Goal: Task Accomplishment & Management: Use online tool/utility

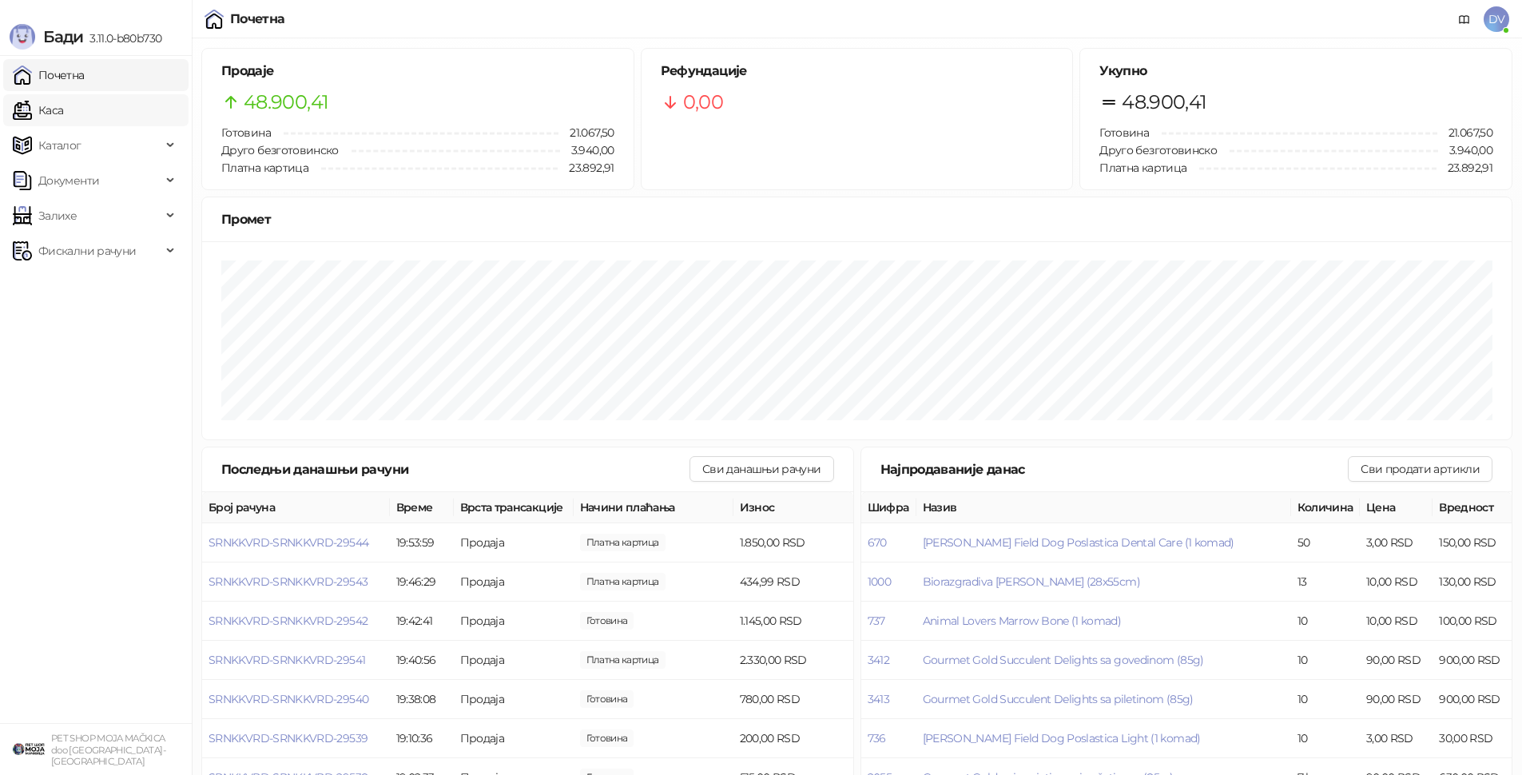
click at [63, 106] on link "Каса" at bounding box center [38, 110] width 50 height 32
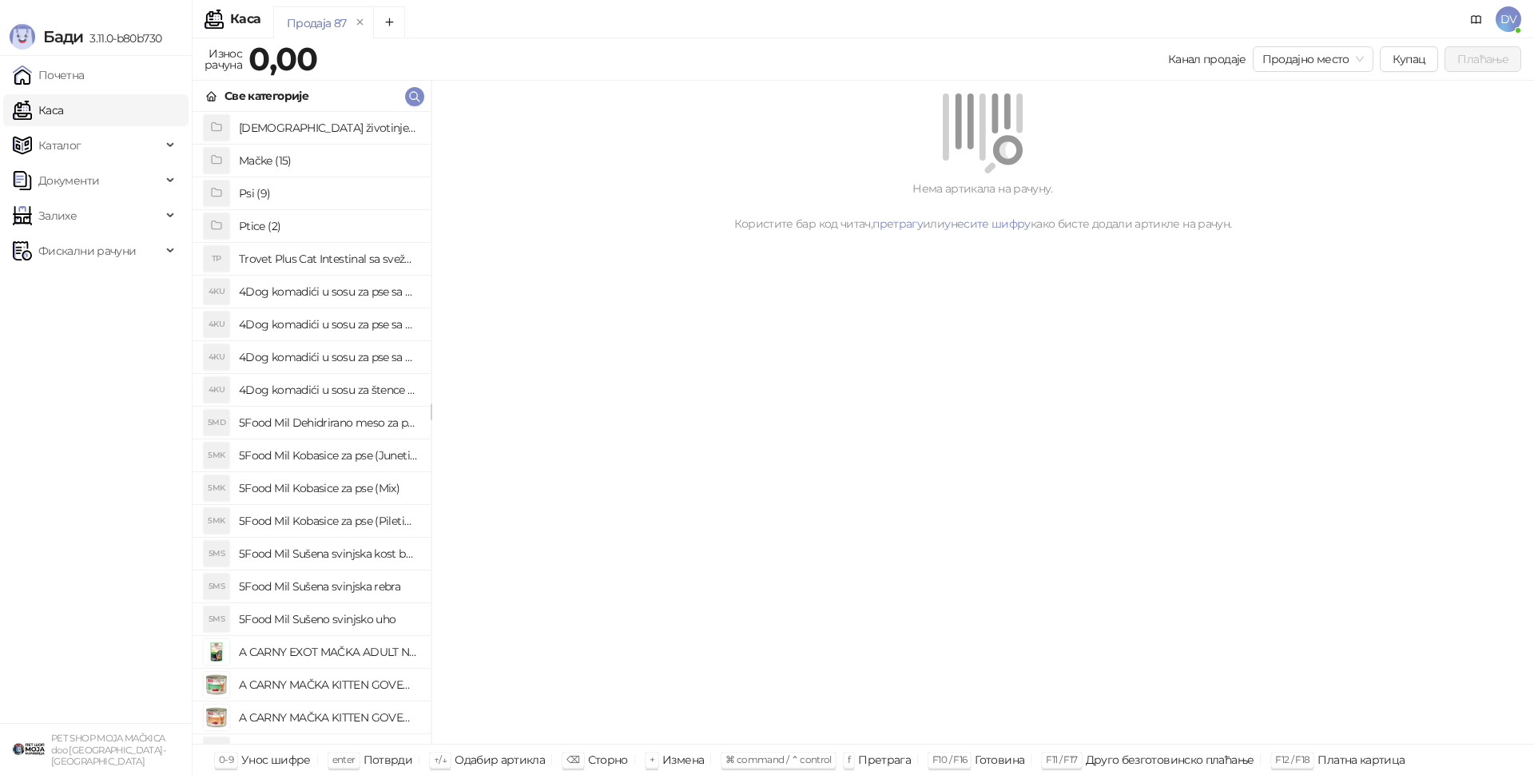
click at [1505, 2] on div "DV" at bounding box center [1489, 19] width 64 height 39
click at [1506, 8] on span "DV" at bounding box center [1508, 19] width 26 height 26
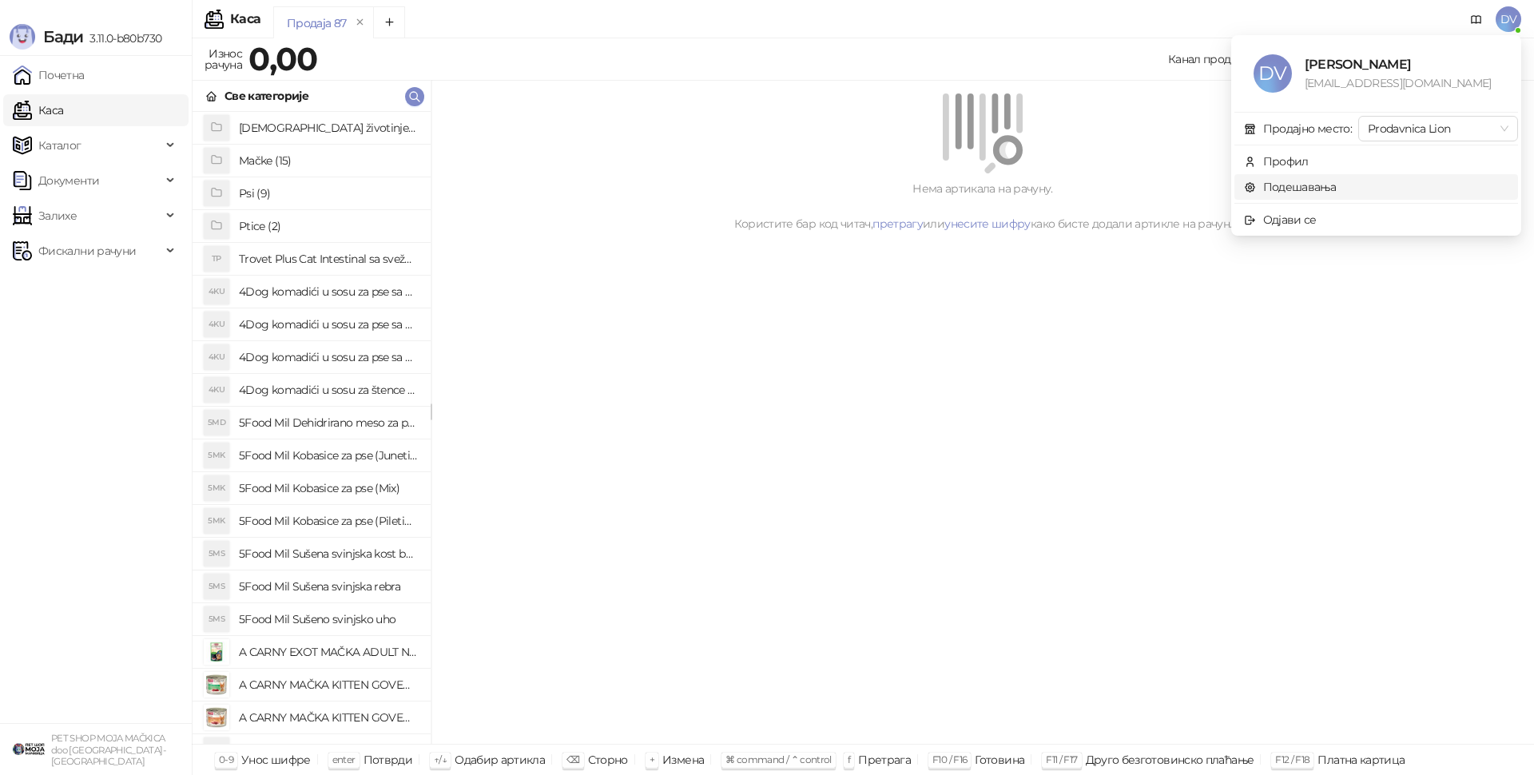
click at [1336, 194] on link "Подешавања" at bounding box center [1290, 187] width 93 height 14
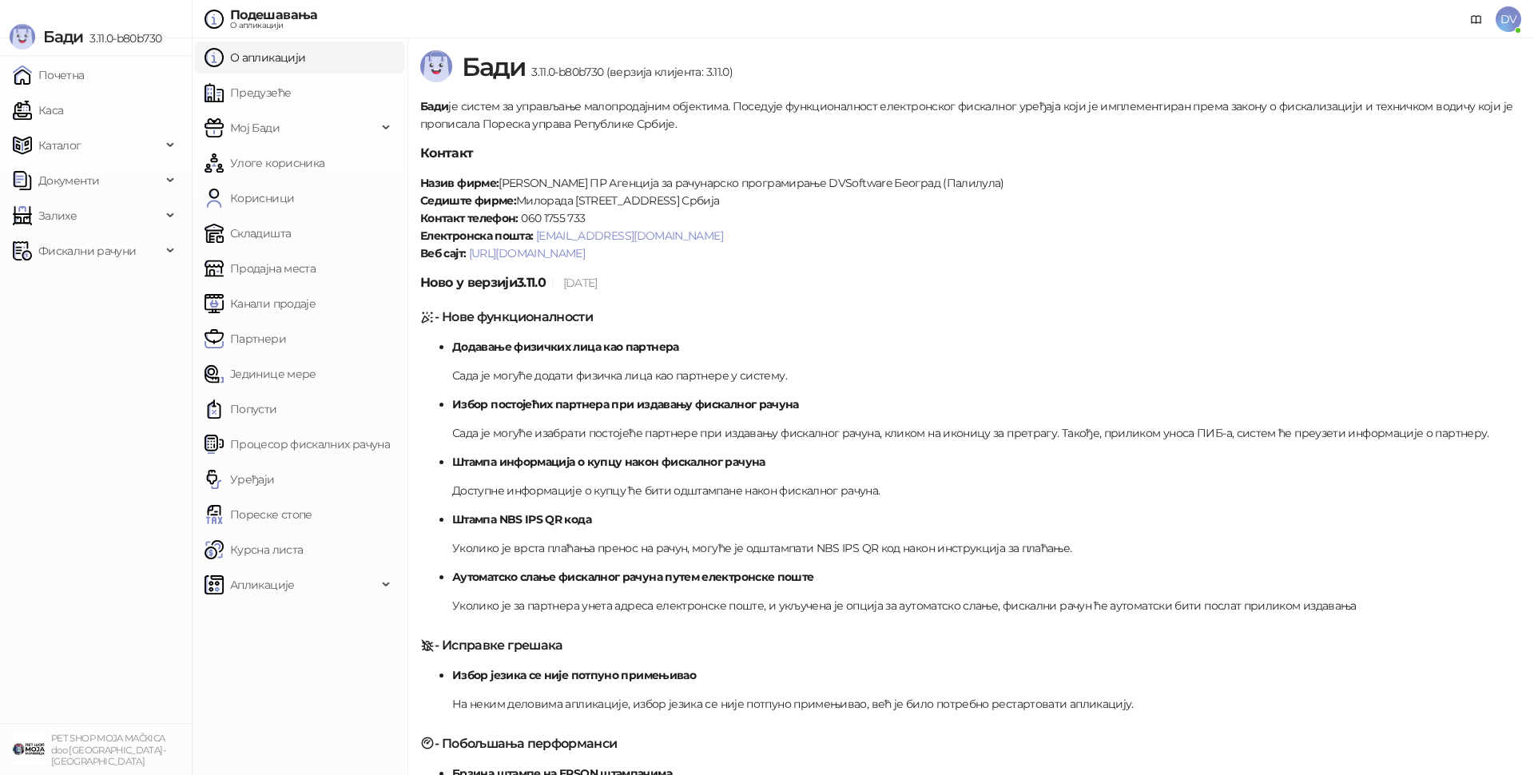
drag, startPoint x: 284, startPoint y: 474, endPoint x: 485, endPoint y: 351, distance: 235.2
click at [275, 474] on link "Уређаји" at bounding box center [239, 479] width 70 height 32
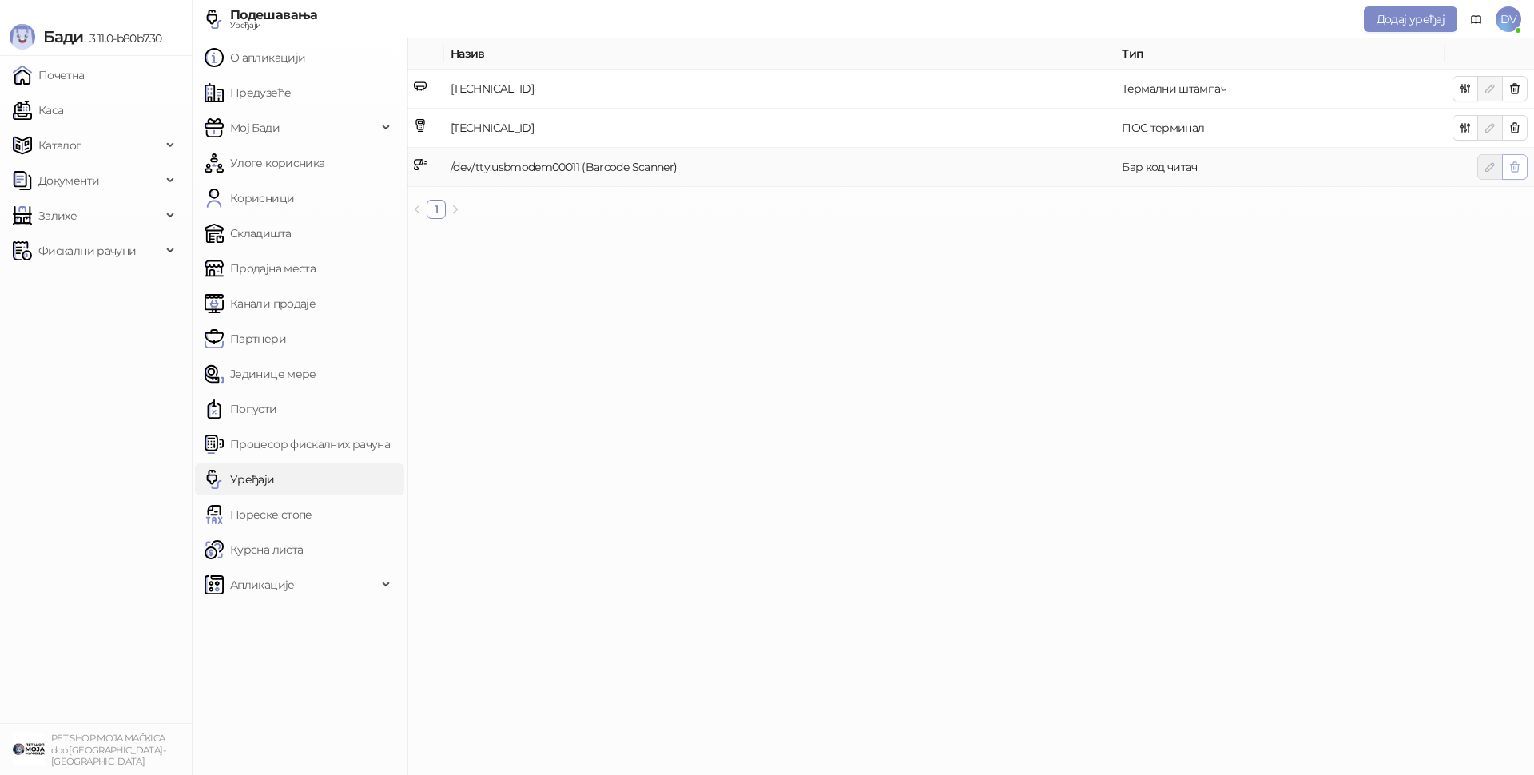
click at [1526, 166] on button "button" at bounding box center [1515, 167] width 26 height 26
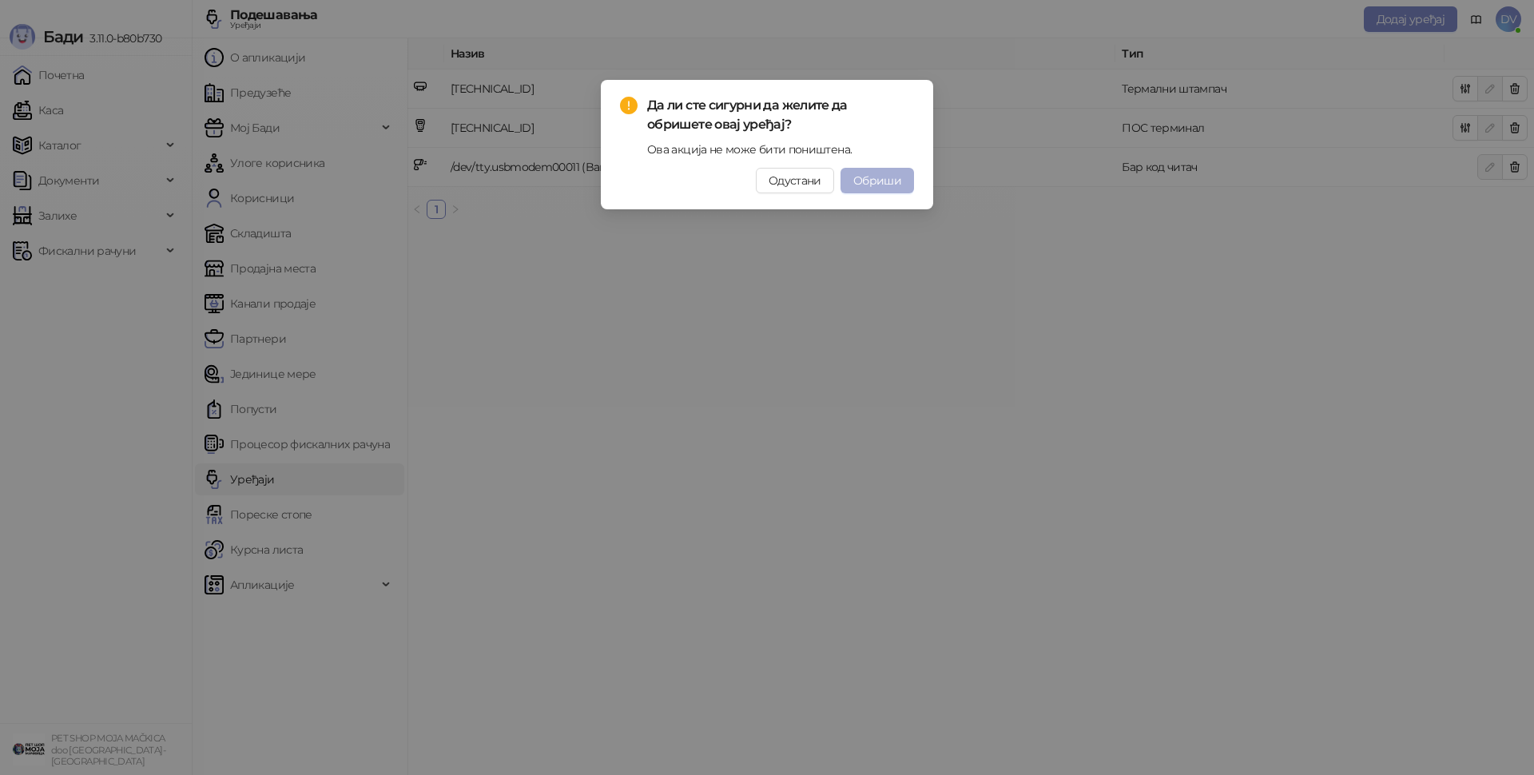
click at [875, 181] on span "Обриши" at bounding box center [877, 180] width 48 height 14
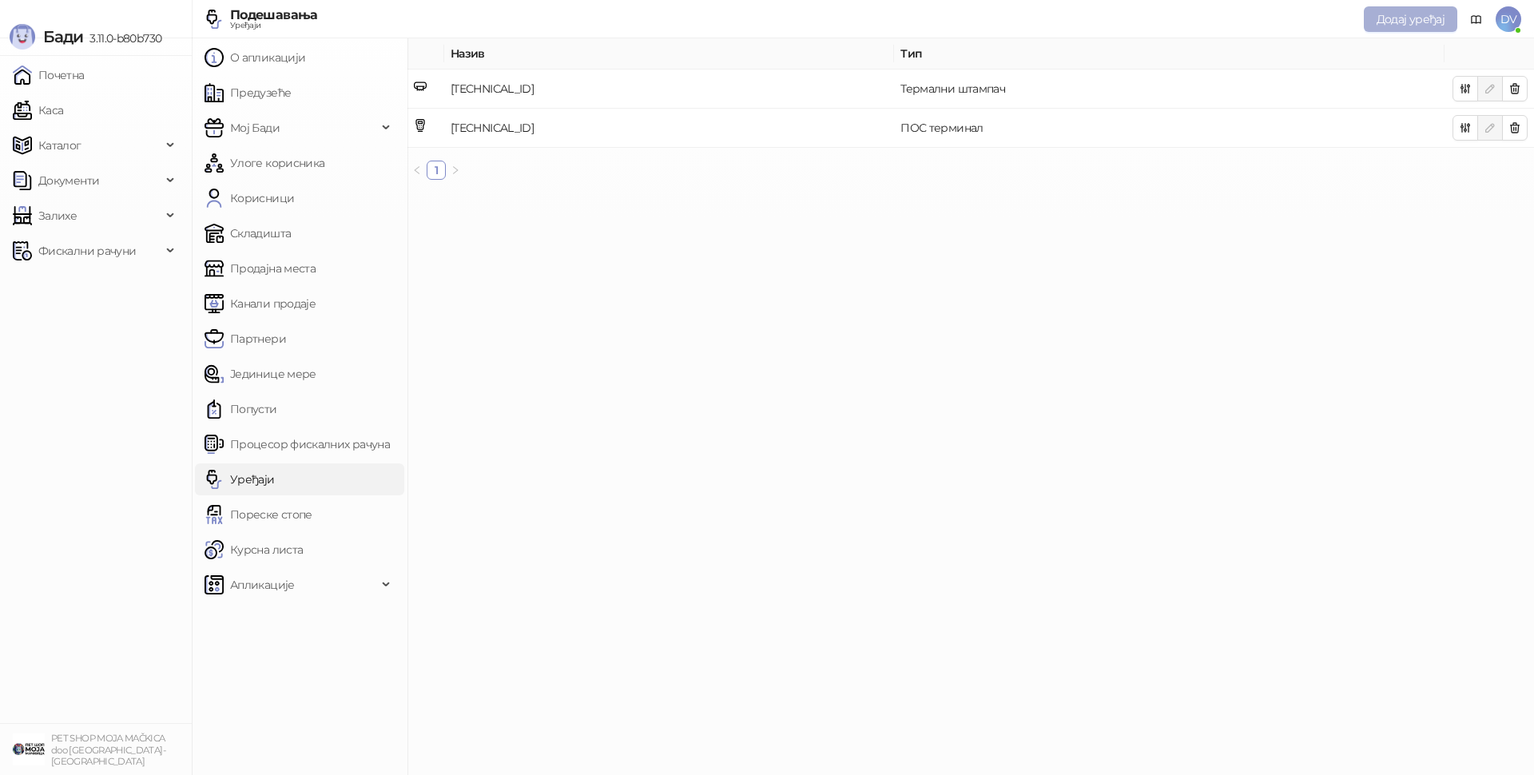
click at [1411, 26] on button "Додај уређај" at bounding box center [1409, 19] width 93 height 26
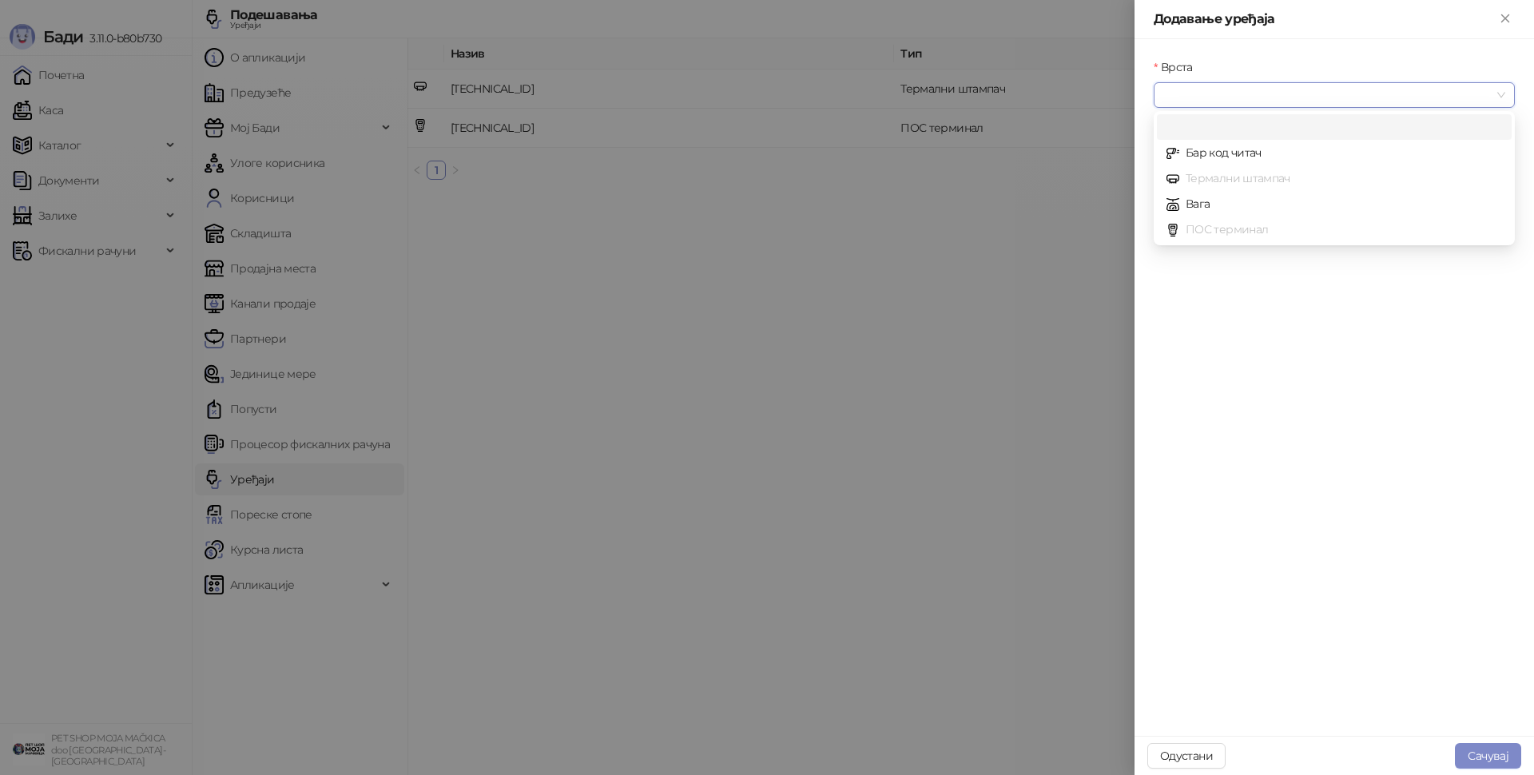
click at [1323, 96] on input "Врста" at bounding box center [1326, 95] width 327 height 24
click at [1213, 156] on div "Бар код читач" at bounding box center [1333, 153] width 335 height 18
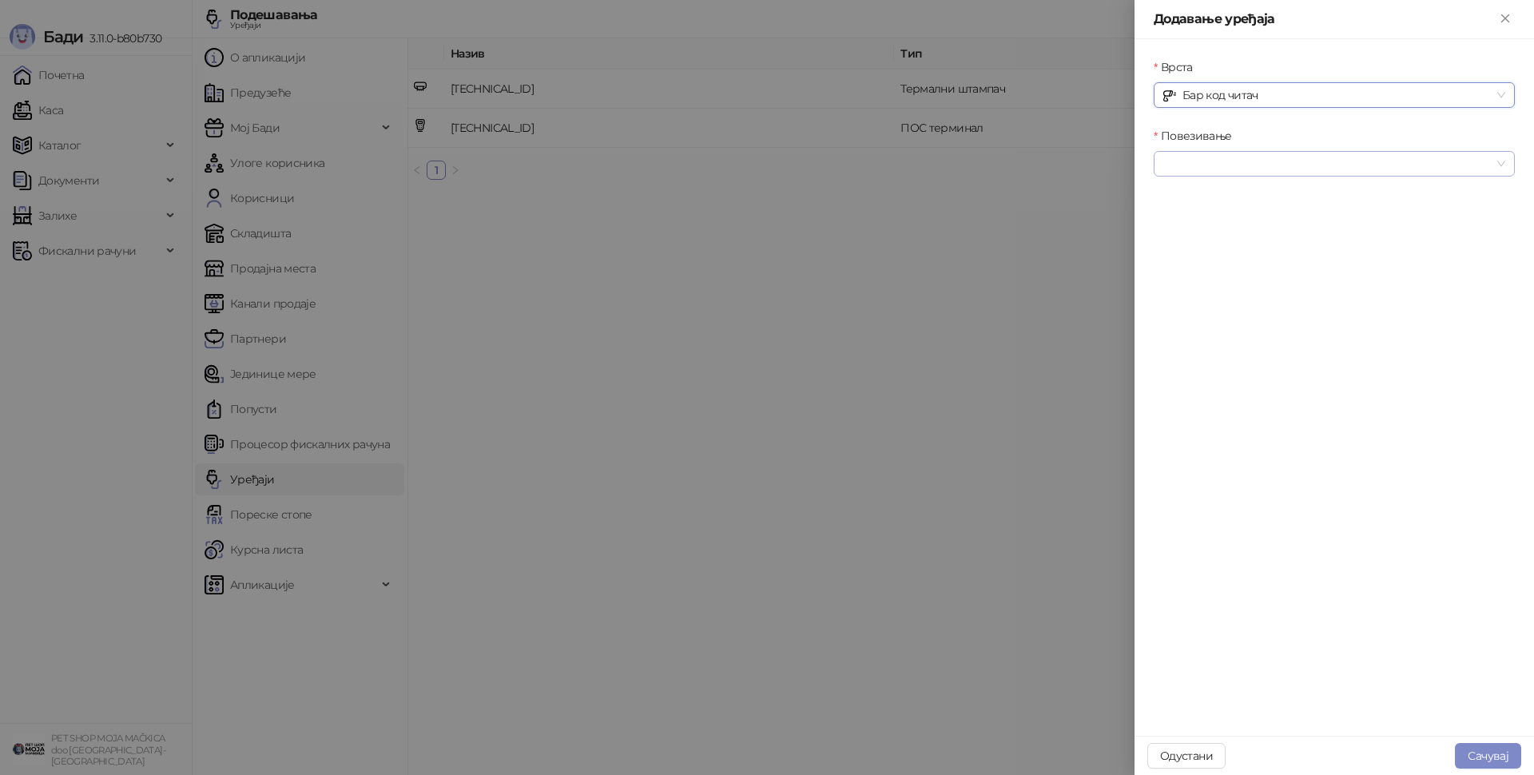
click at [1267, 155] on input "Повезивање" at bounding box center [1326, 164] width 327 height 24
click at [1231, 216] on div "Серијски" at bounding box center [1333, 221] width 335 height 18
click at [1229, 212] on div "Уређај" at bounding box center [1333, 208] width 361 height 24
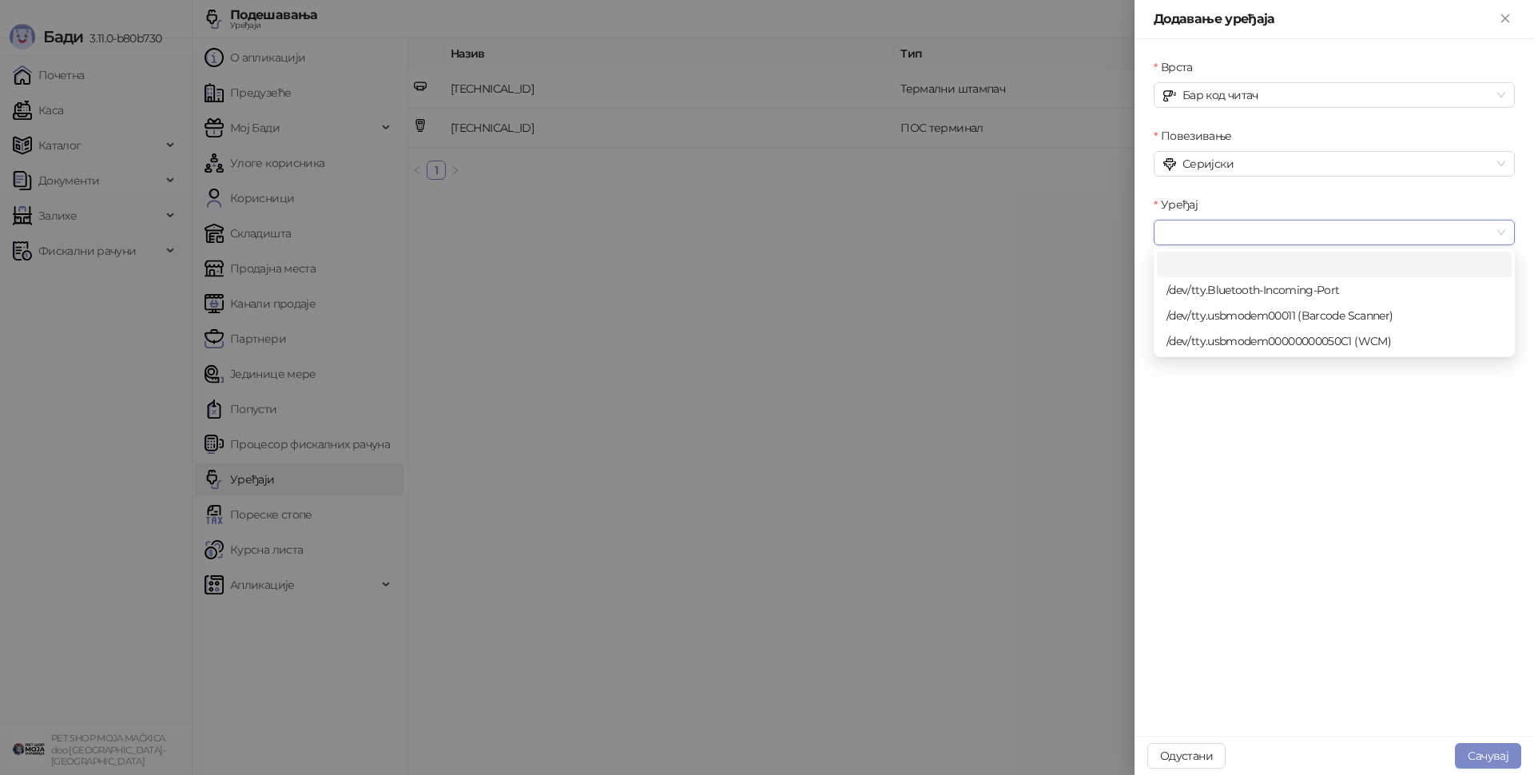
click at [1237, 231] on input "Уређај" at bounding box center [1326, 232] width 327 height 24
click at [1401, 343] on div "/dev/tty.usbmodem00000000050C1 (WCM)" at bounding box center [1333, 341] width 335 height 18
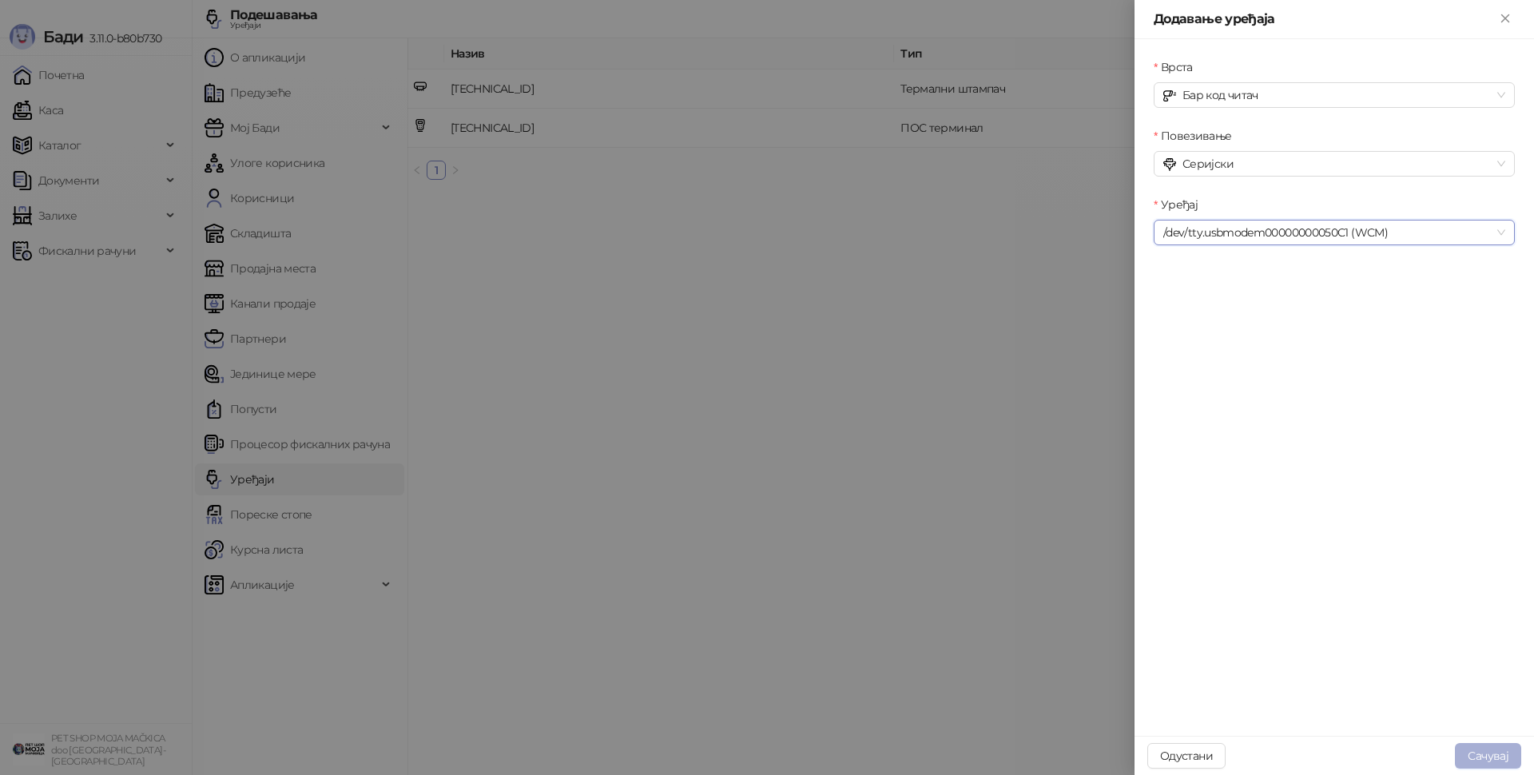
click at [1508, 764] on button "Сачувај" at bounding box center [1488, 756] width 66 height 26
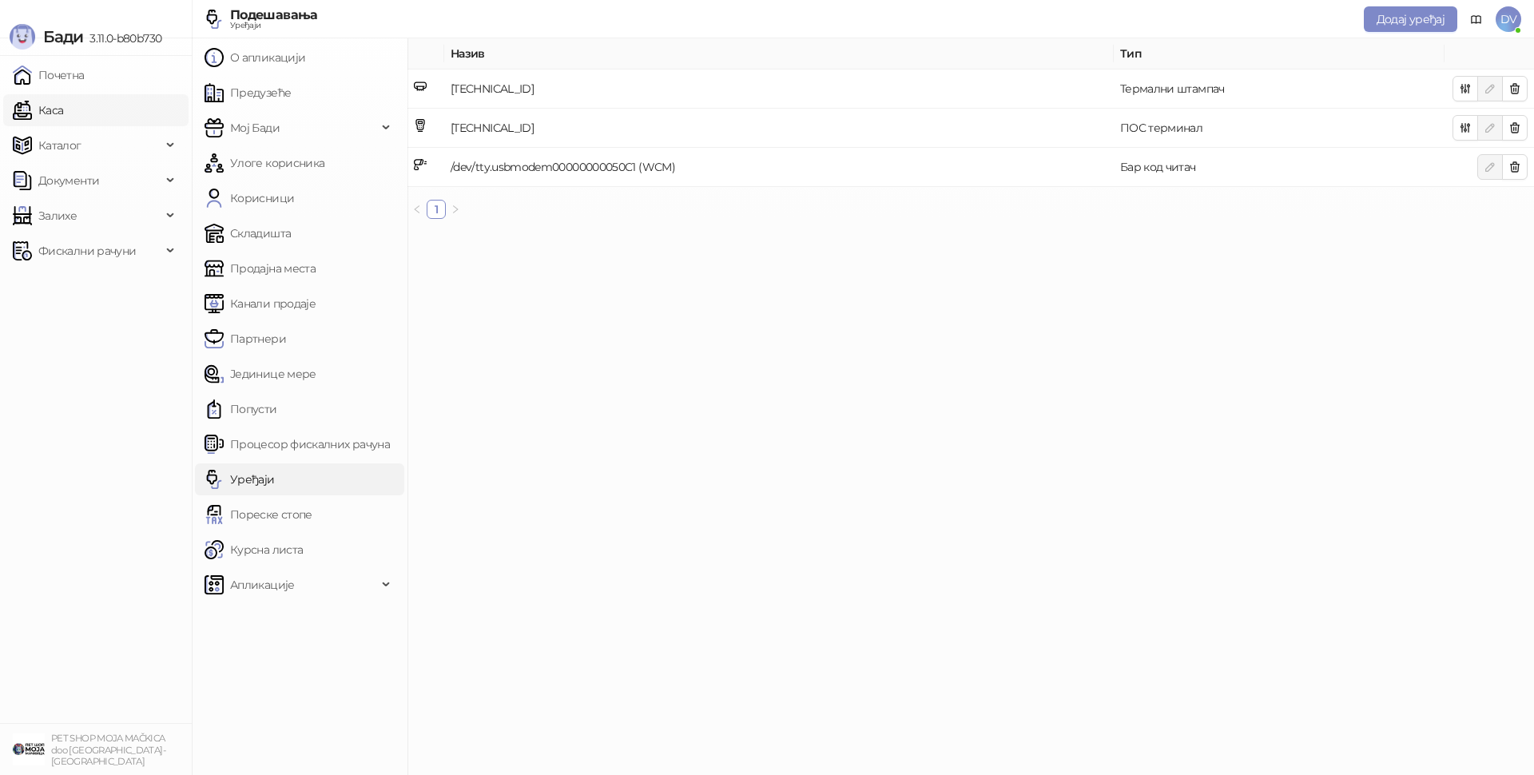
click at [61, 121] on link "Каса" at bounding box center [38, 110] width 50 height 32
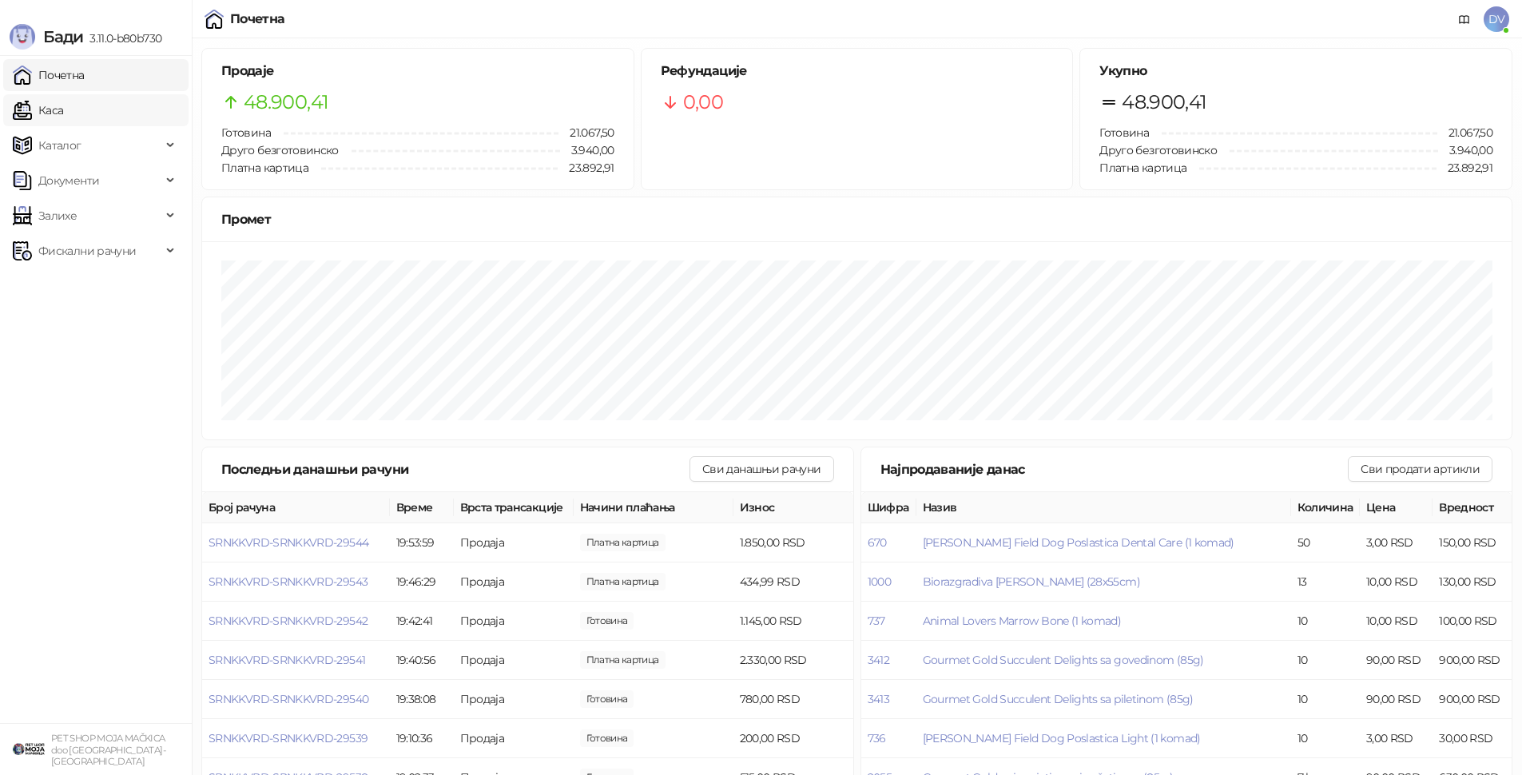
click at [63, 109] on link "Каса" at bounding box center [38, 110] width 50 height 32
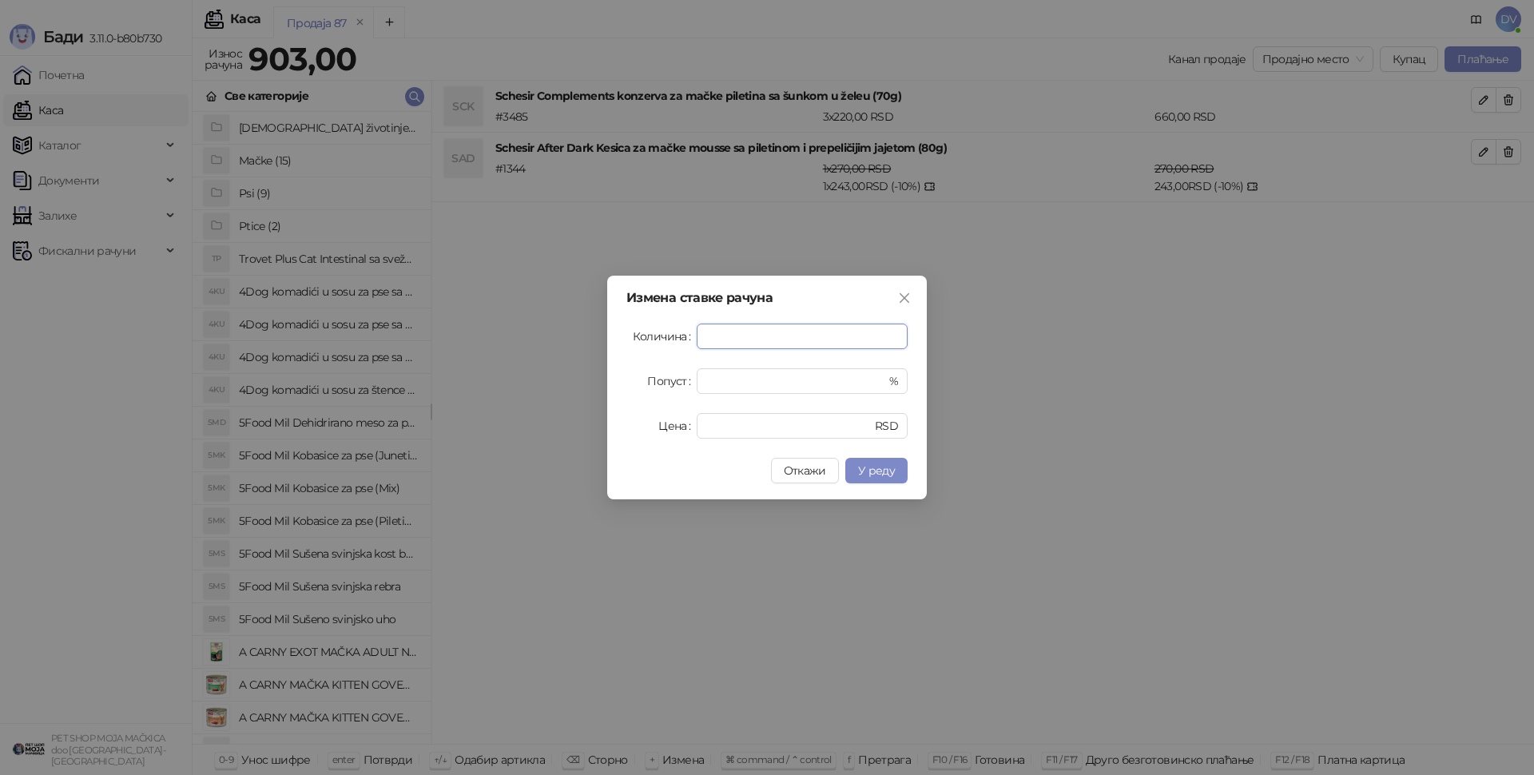
type input "*"
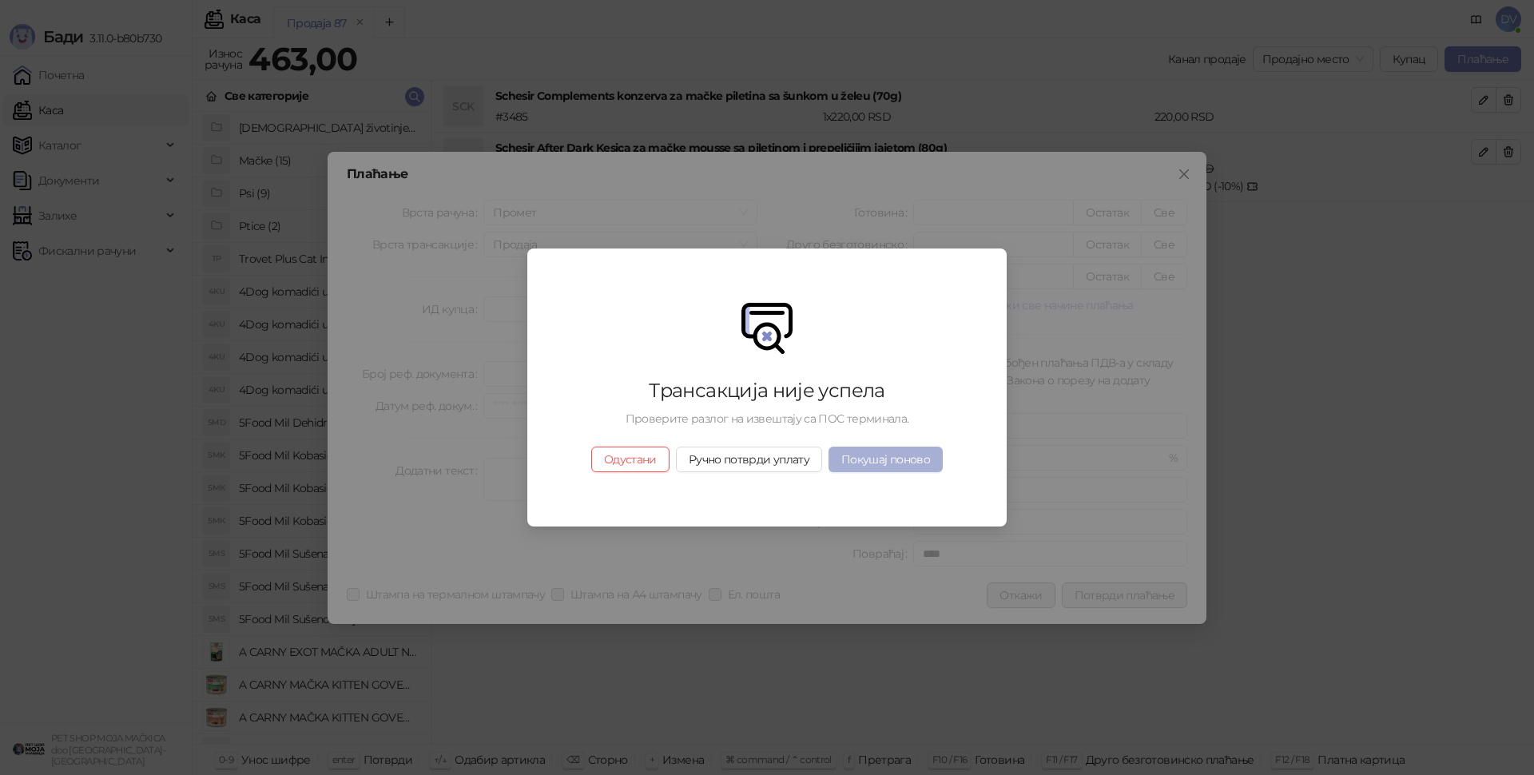
click at [877, 456] on button "Покушај поново" at bounding box center [885, 460] width 114 height 26
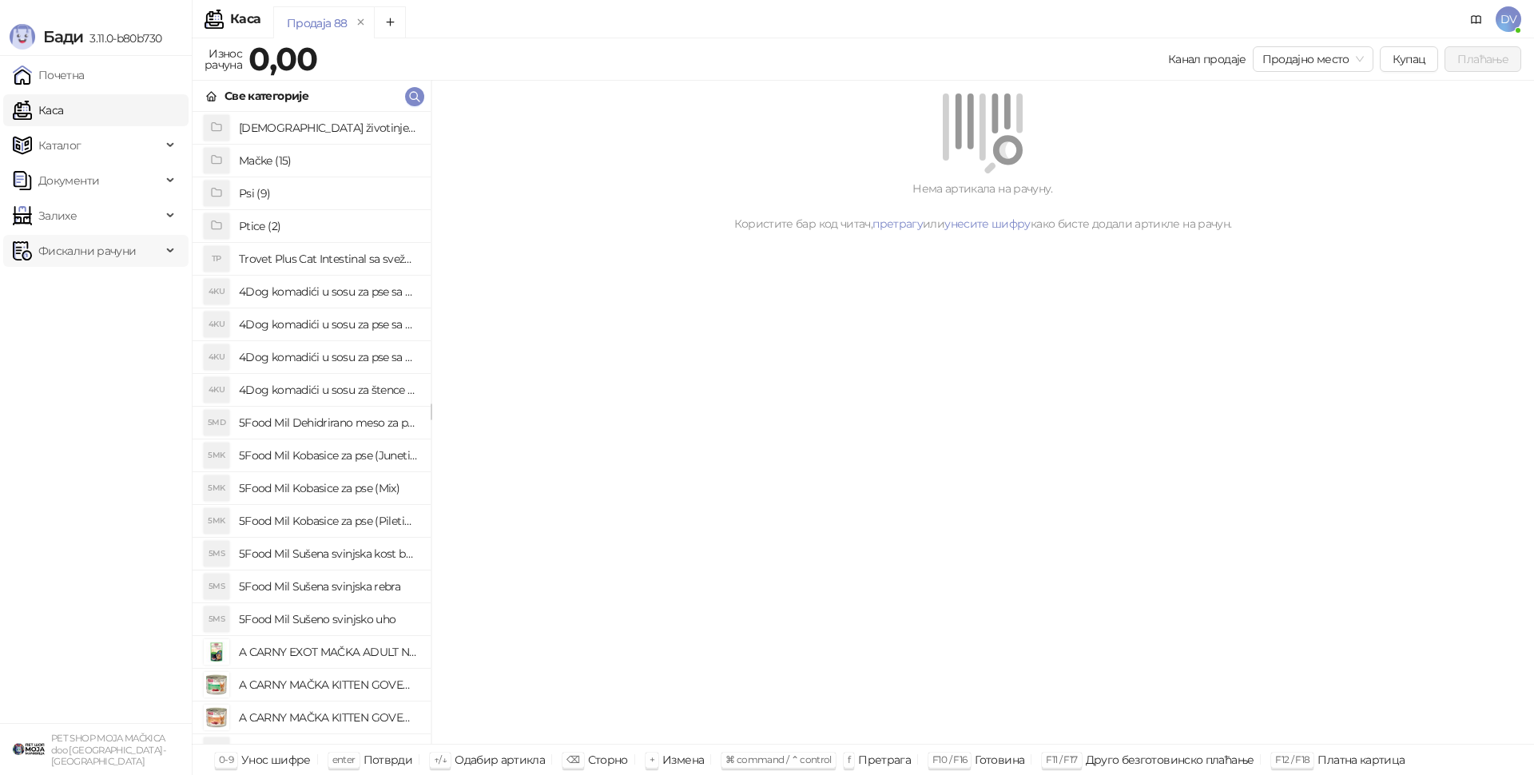
click at [140, 248] on span "Фискални рачуни" at bounding box center [87, 251] width 149 height 32
click at [110, 337] on ul "Издати рачуни По данима" at bounding box center [96, 303] width 192 height 73
click at [104, 333] on link "По данима" at bounding box center [61, 321] width 85 height 32
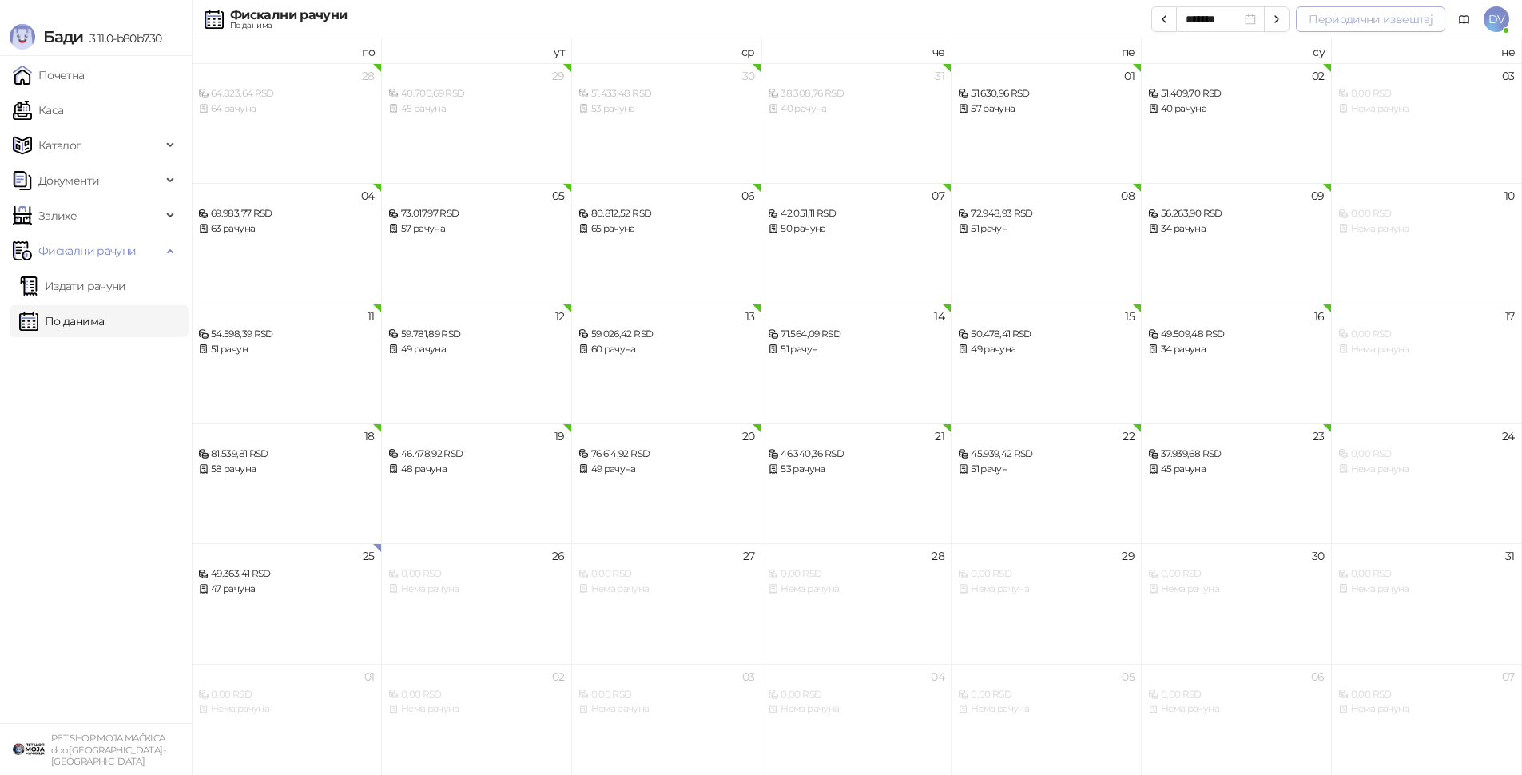
click at [1354, 27] on button "Периодични извештај" at bounding box center [1370, 19] width 149 height 26
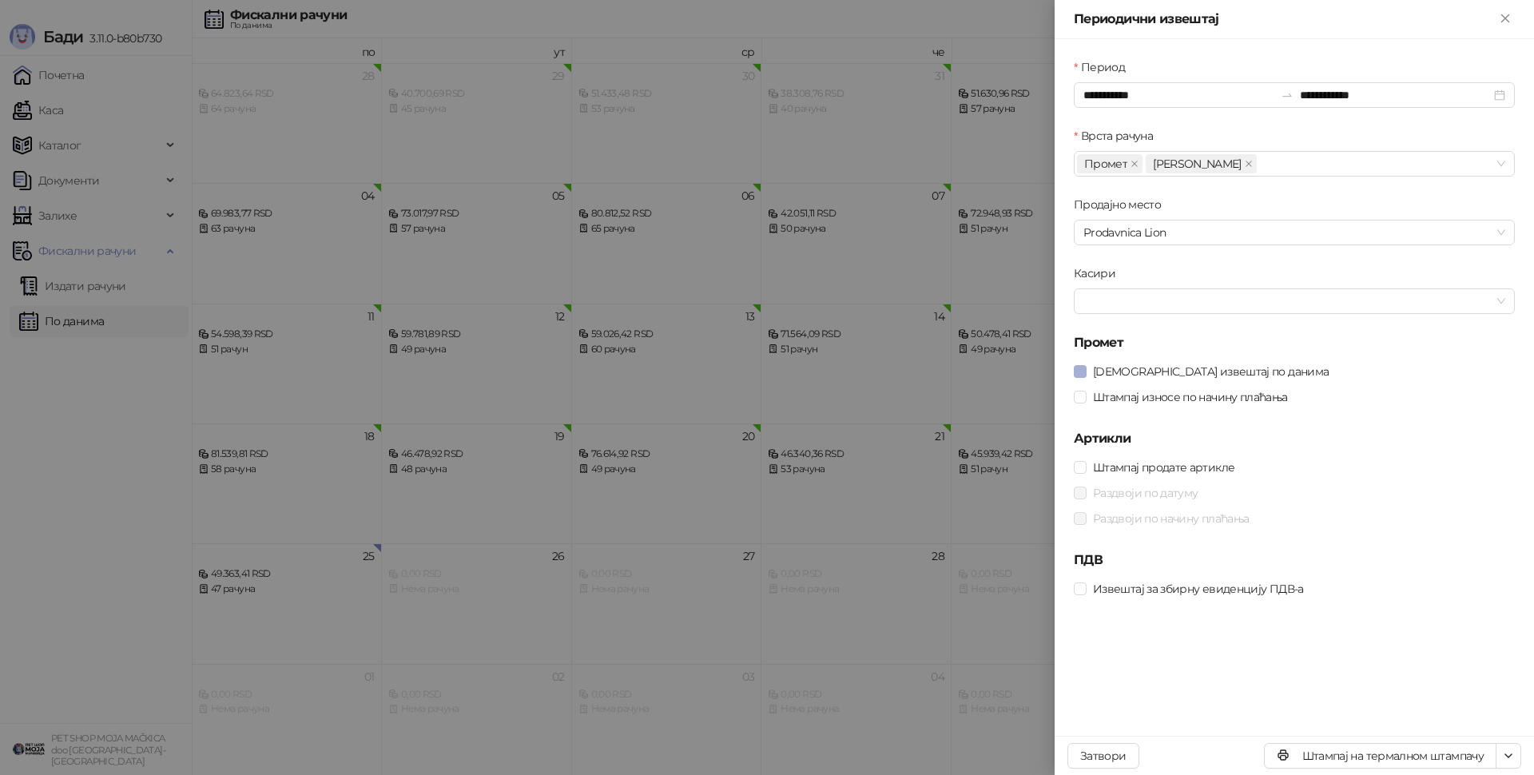
drag, startPoint x: 1149, startPoint y: 356, endPoint x: 1157, endPoint y: 364, distance: 11.3
click at [1150, 356] on form "**********" at bounding box center [1294, 329] width 441 height 543
drag, startPoint x: 1163, startPoint y: 372, endPoint x: 1168, endPoint y: 384, distance: 12.9
click at [1163, 372] on span "Штампај извештај по данима" at bounding box center [1210, 372] width 248 height 18
click at [1171, 392] on span "Штампај износе по начину плаћања" at bounding box center [1190, 397] width 208 height 18
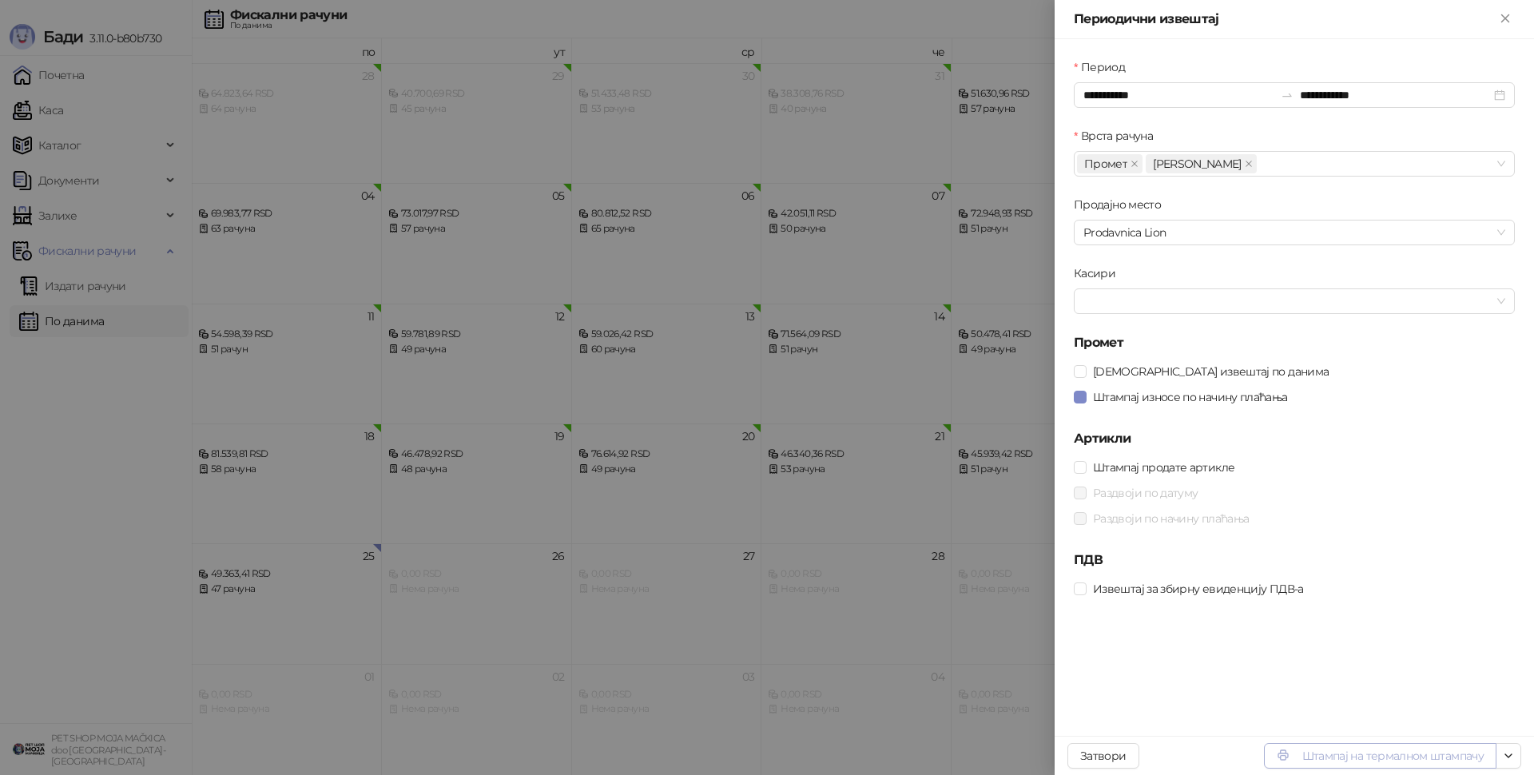
click at [1345, 762] on button "Штампај на термалном штампачу" at bounding box center [1380, 756] width 232 height 26
click at [1146, 99] on input "**********" at bounding box center [1178, 95] width 191 height 18
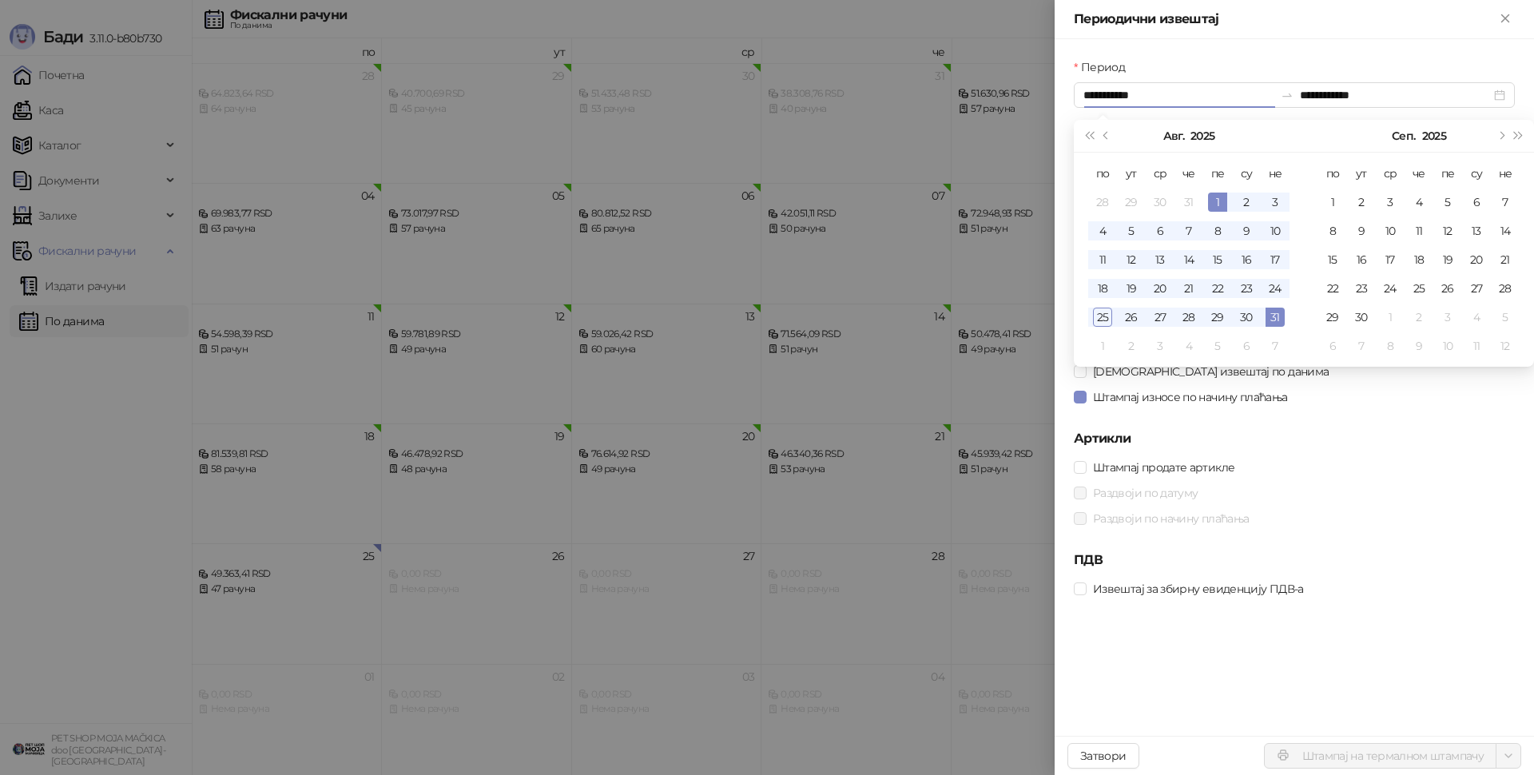
click at [998, 147] on div at bounding box center [767, 387] width 1534 height 775
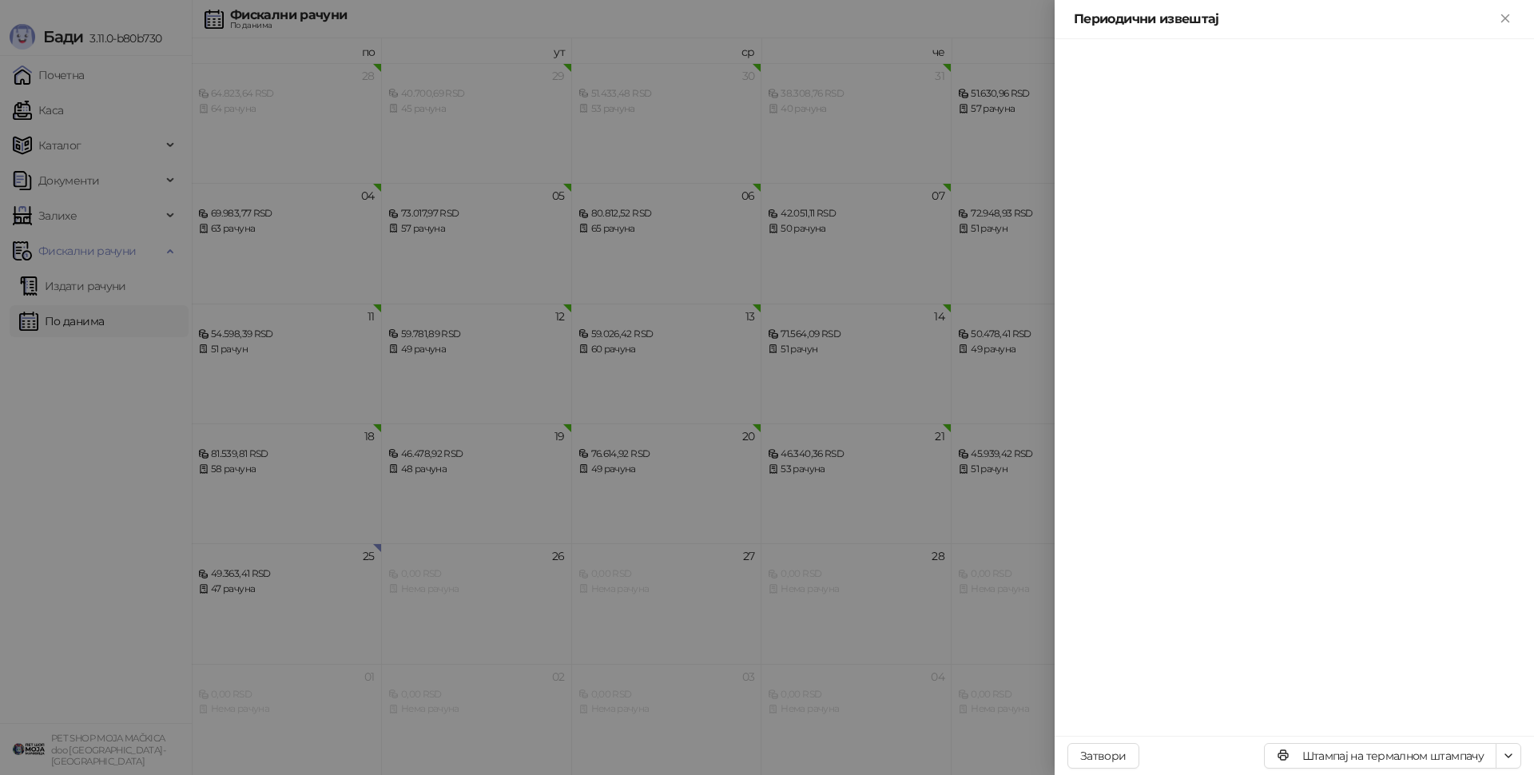
click at [1006, 149] on div at bounding box center [767, 387] width 1534 height 775
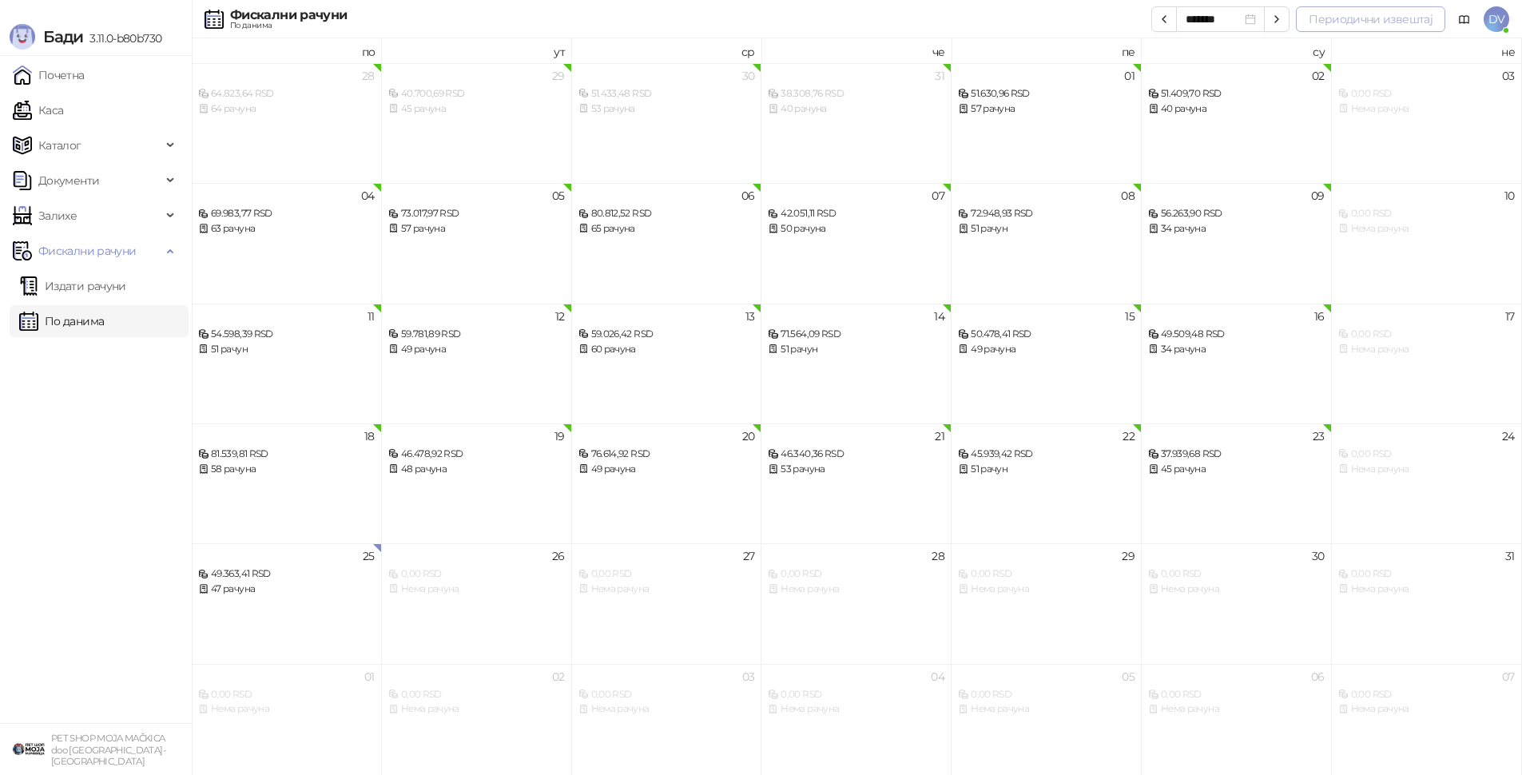
click at [1353, 14] on button "Периодични извештај" at bounding box center [1370, 19] width 149 height 26
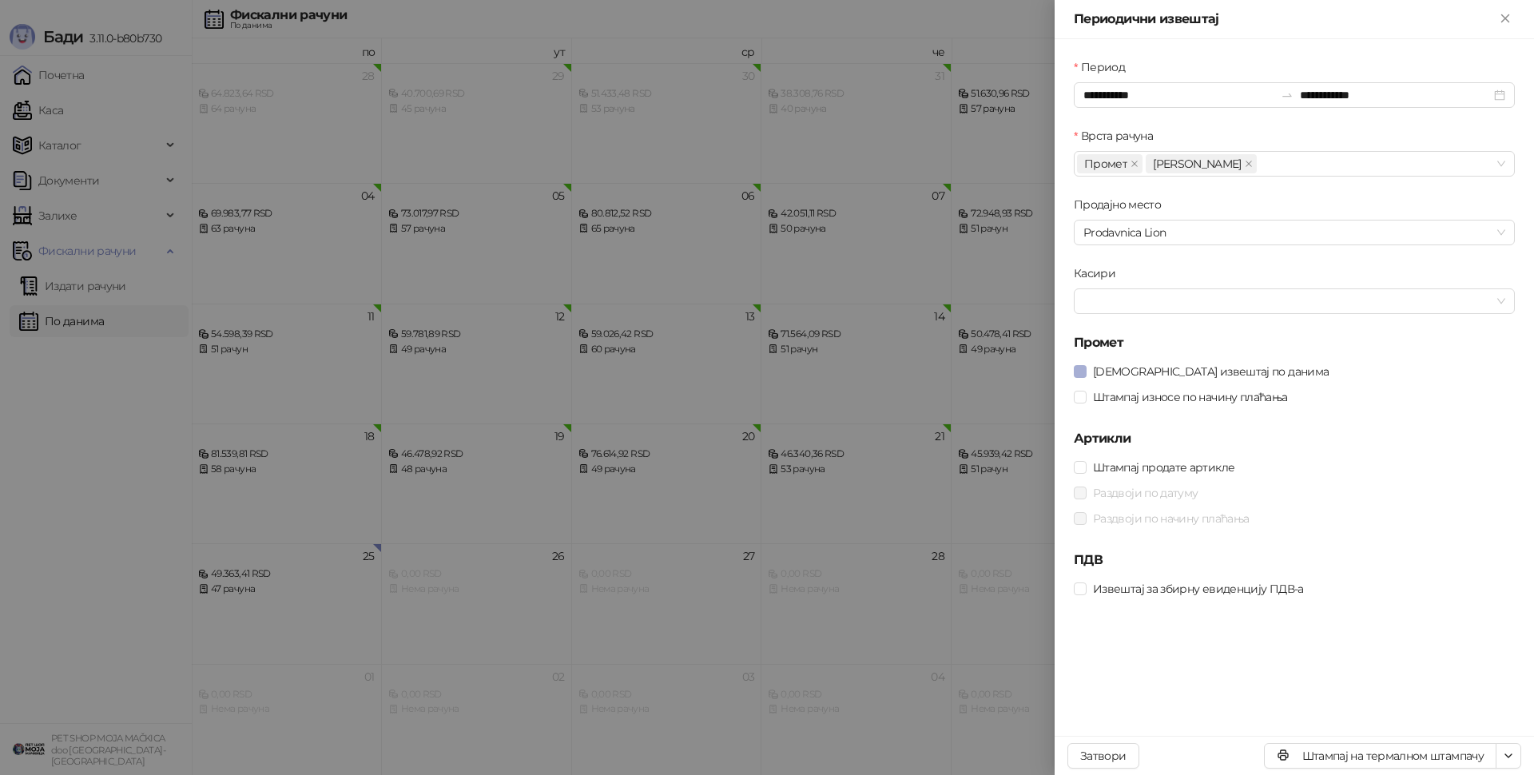
click at [1166, 369] on span "Штампај извештај по данима" at bounding box center [1210, 372] width 248 height 18
click at [1200, 391] on span "Штампај износе по начину плаћања" at bounding box center [1190, 397] width 208 height 18
click at [1376, 769] on div "Штампај на термалном штампачу Затвори" at bounding box center [1293, 755] width 479 height 39
click at [1379, 755] on button "Штампај на термалном штампачу" at bounding box center [1380, 756] width 232 height 26
click at [1137, 108] on form "**********" at bounding box center [1294, 329] width 441 height 543
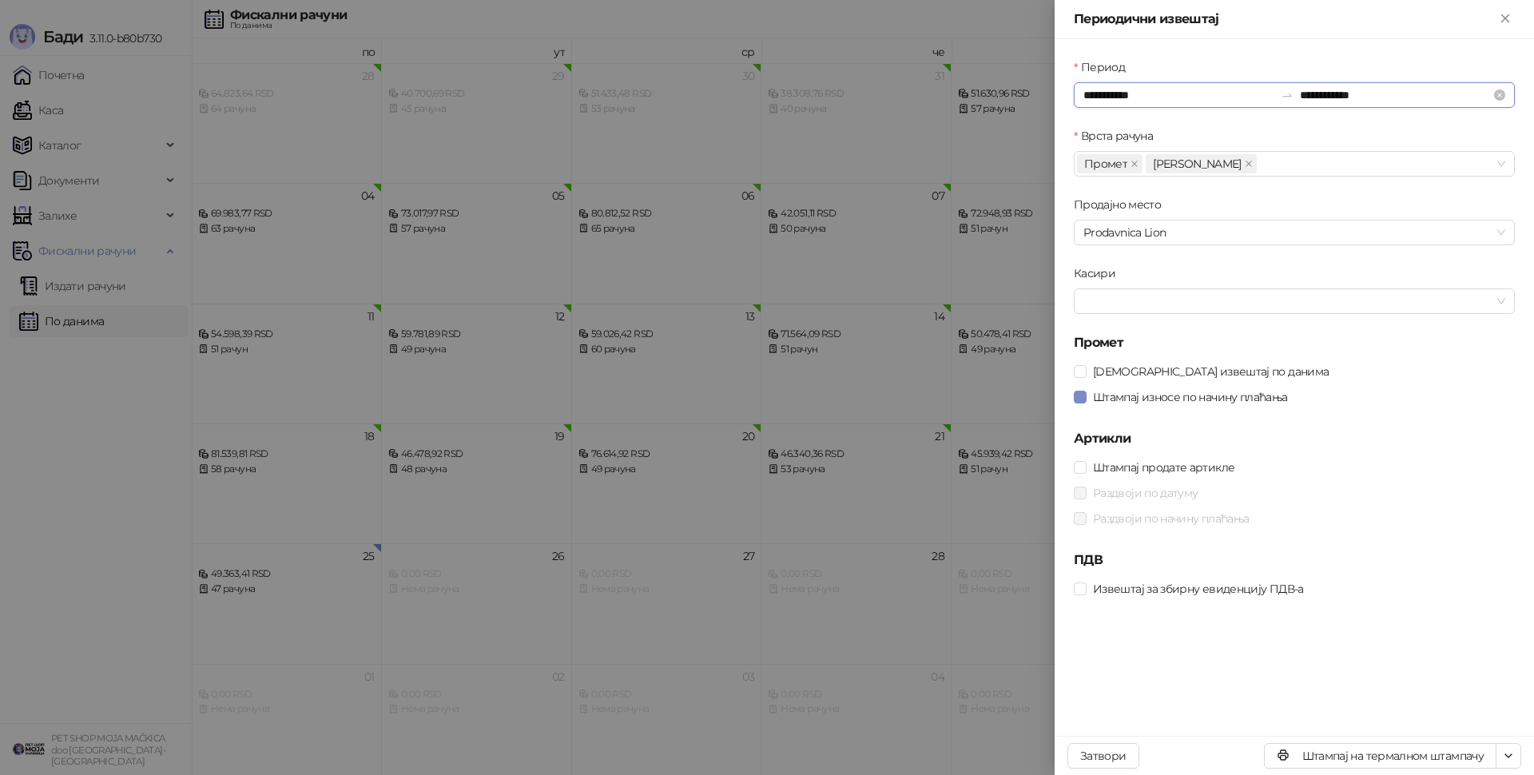
click at [1132, 101] on input "**********" at bounding box center [1178, 95] width 191 height 18
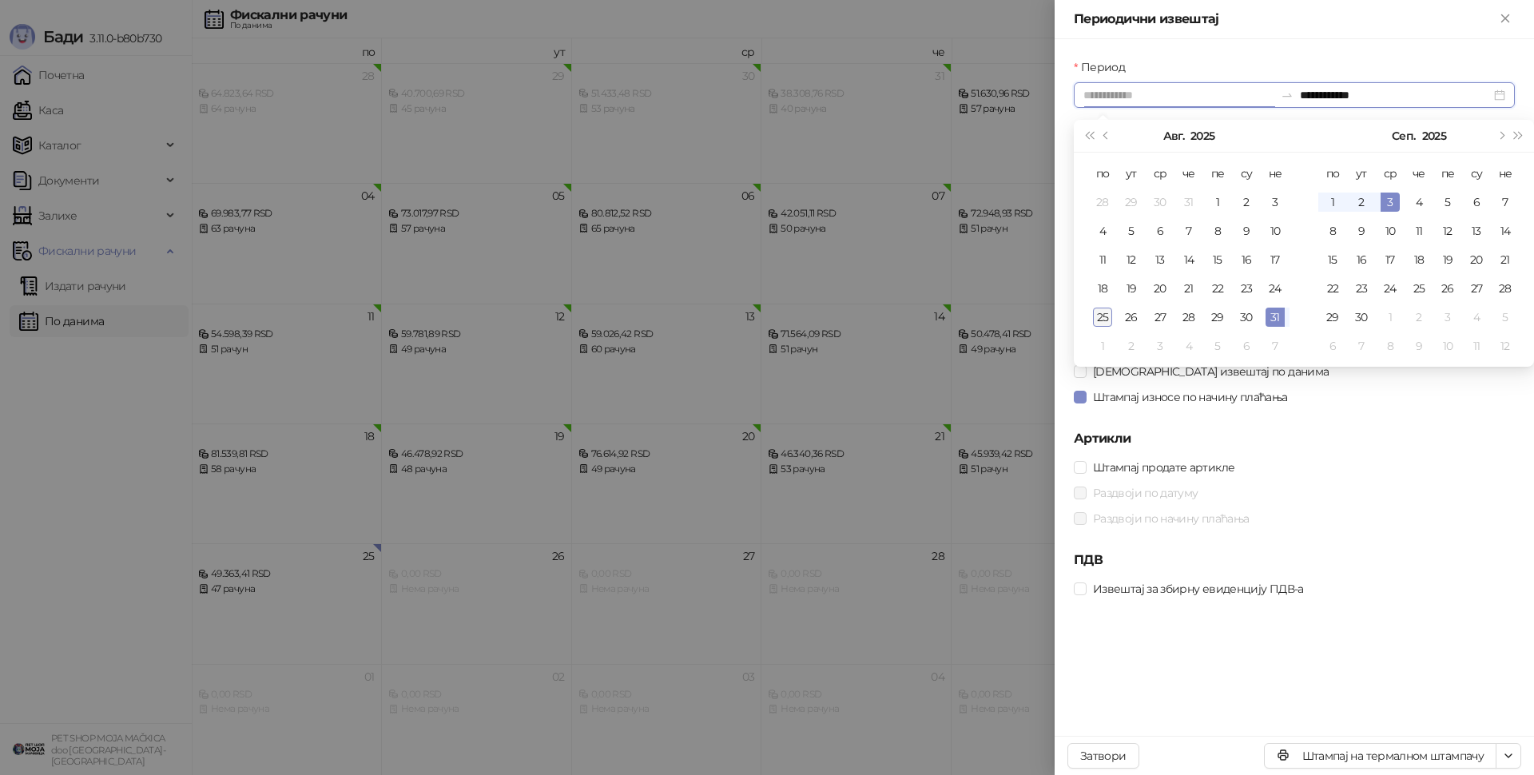
type input "**********"
click at [1102, 314] on div "25" at bounding box center [1102, 317] width 19 height 19
click at [1102, 313] on div "25" at bounding box center [1102, 317] width 19 height 19
type input "**********"
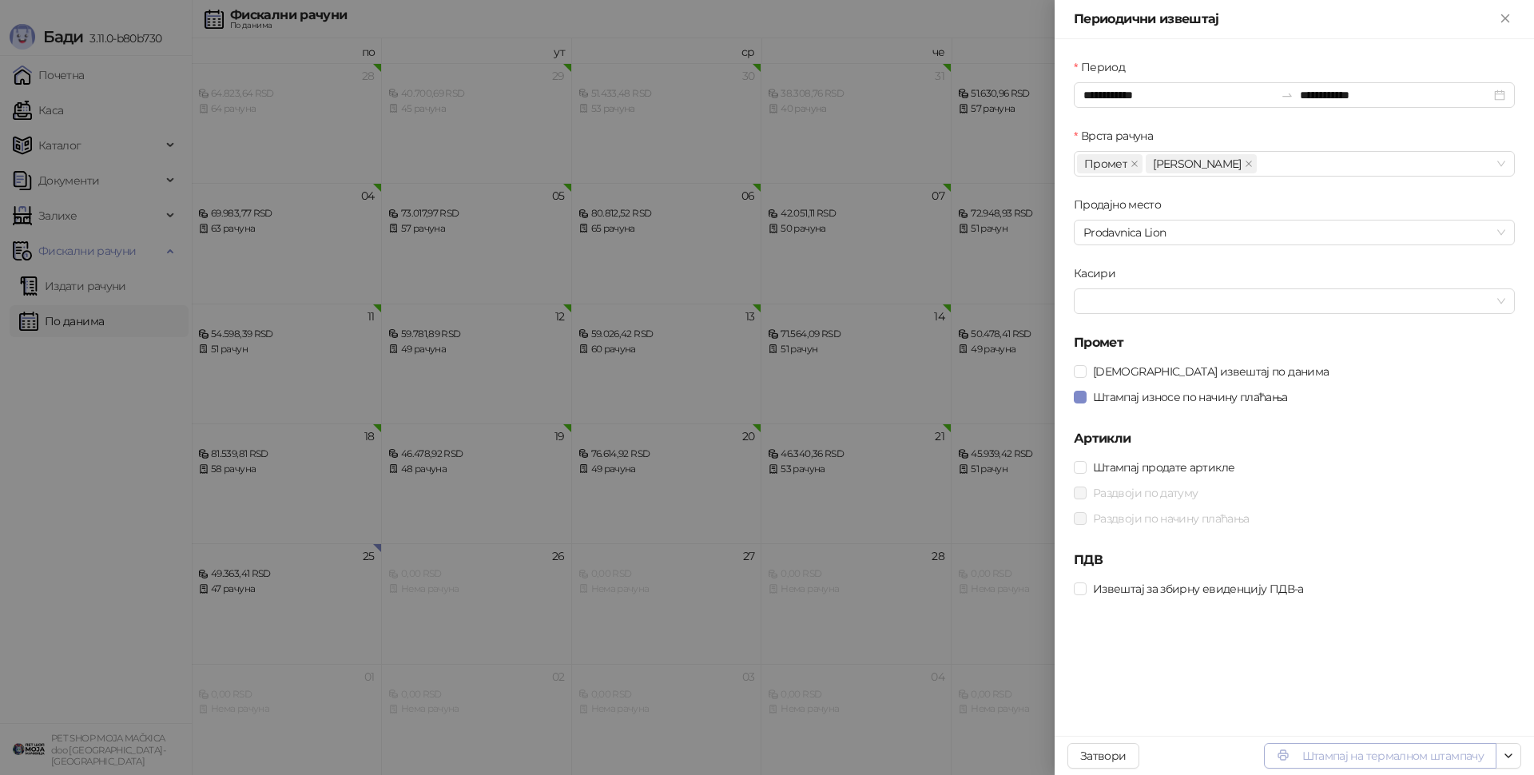
click at [1322, 748] on button "Штампај на термалном штампачу" at bounding box center [1380, 756] width 232 height 26
